Goal: Task Accomplishment & Management: Manage account settings

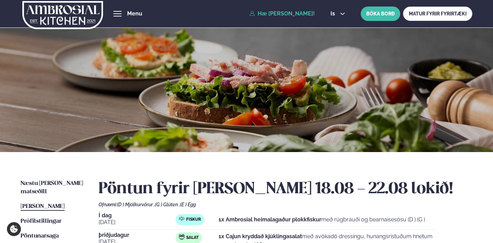
scroll to position [129, 0]
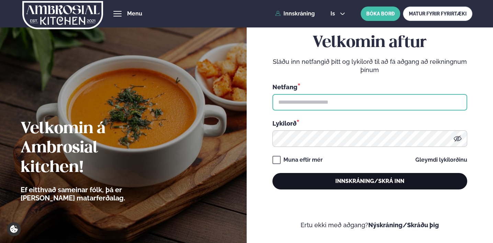
type input "**********"
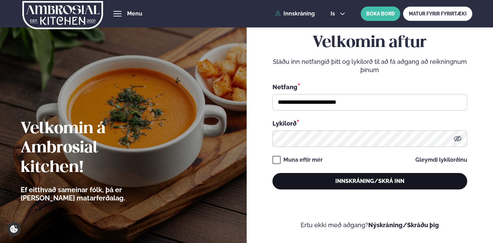
click at [341, 183] on button "Innskráning/Skrá inn" at bounding box center [369, 181] width 195 height 16
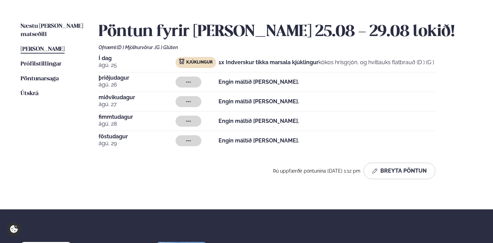
scroll to position [157, 0]
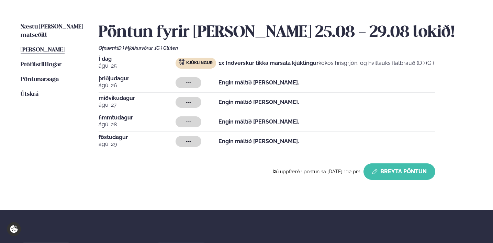
click at [390, 172] on button "Breyta Pöntun" at bounding box center [399, 171] width 72 height 16
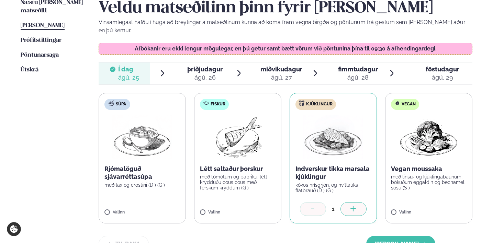
scroll to position [181, 0]
click at [210, 65] on span "þriðjudagur" at bounding box center [204, 68] width 35 height 7
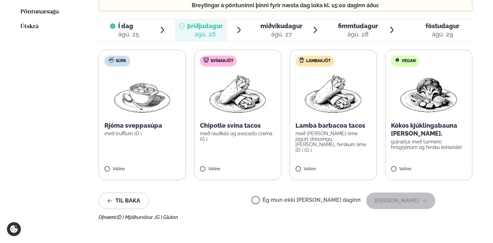
scroll to position [225, 0]
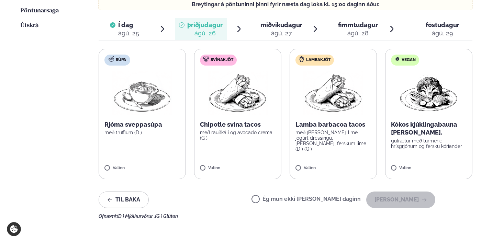
click at [419, 121] on p "Kókos kjúklingabauna karrí." at bounding box center [429, 129] width 76 height 16
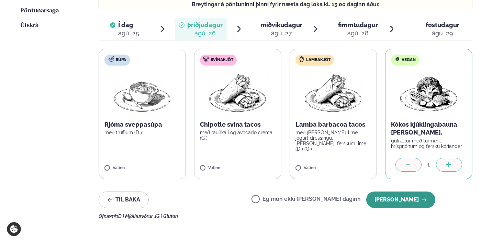
click at [400, 192] on button "Halda áfram" at bounding box center [400, 200] width 69 height 16
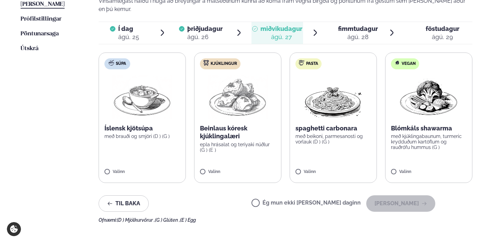
scroll to position [196, 0]
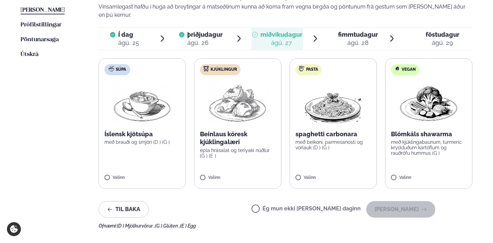
click at [328, 130] on p "spaghetti carbonara" at bounding box center [333, 134] width 76 height 8
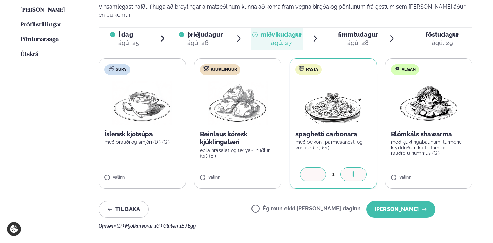
click at [261, 131] on p "Beinlaus kóresk kjúklingalæri" at bounding box center [238, 138] width 76 height 16
click at [308, 168] on div at bounding box center [313, 175] width 26 height 14
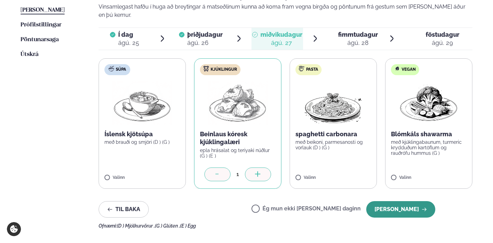
click at [389, 201] on button "Halda áfram" at bounding box center [400, 209] width 69 height 16
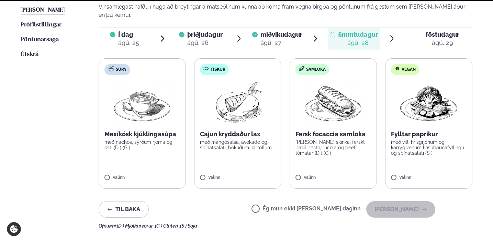
click at [337, 206] on label "Ég mun ekki borða þann daginn" at bounding box center [305, 209] width 109 height 7
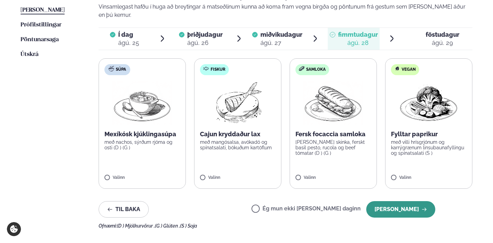
click at [385, 201] on button "Halda áfram" at bounding box center [400, 209] width 69 height 16
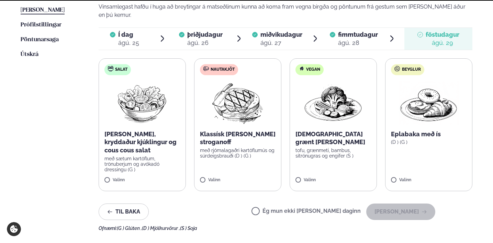
click at [345, 208] on span "Ég mun ekki borða þann daginn" at bounding box center [305, 212] width 109 height 8
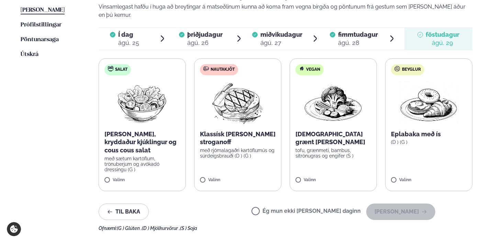
click at [288, 204] on div "Ég mun ekki borða þann daginn Halda áfram" at bounding box center [343, 212] width 184 height 16
click at [287, 208] on label "Ég mun ekki borða þann daginn" at bounding box center [305, 211] width 109 height 7
click at [386, 209] on button "Halda áfram" at bounding box center [400, 212] width 69 height 16
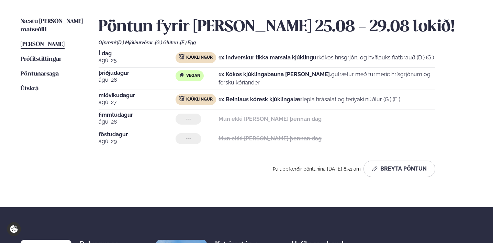
scroll to position [158, 0]
